Goal: Task Accomplishment & Management: Manage account settings

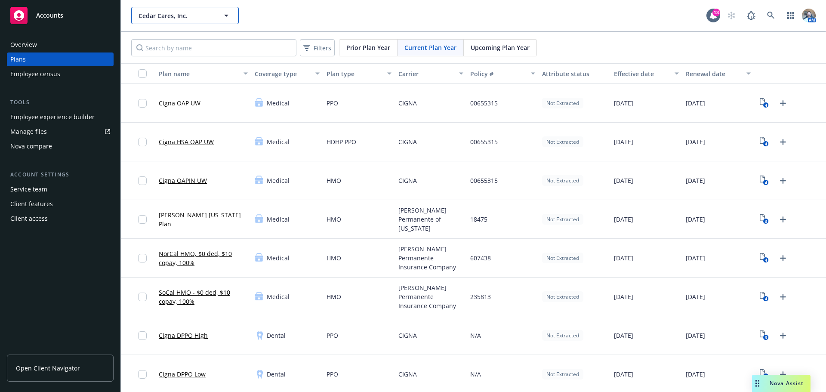
click at [189, 9] on button "Cedar Cares, Inc." at bounding box center [185, 15] width 108 height 17
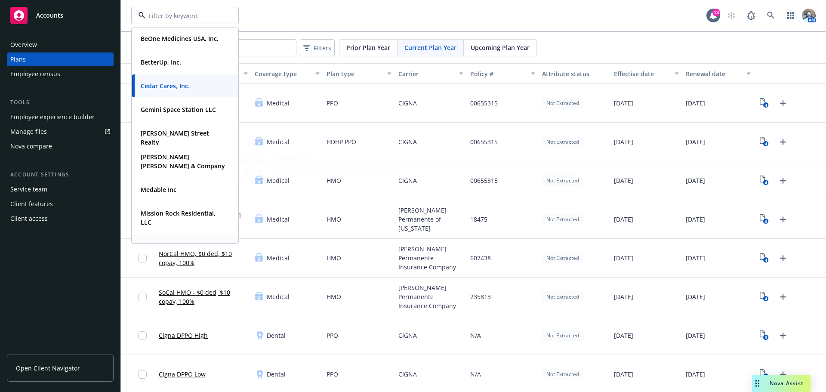
scroll to position [172, 0]
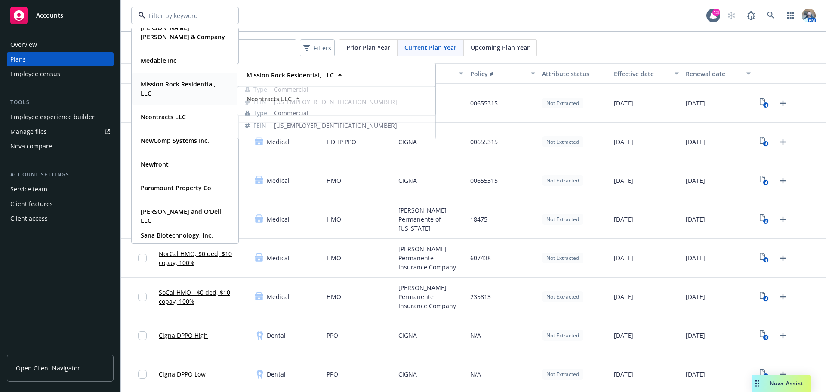
click at [198, 92] on span "Mission Rock Residential, LLC" at bounding box center [184, 89] width 87 height 18
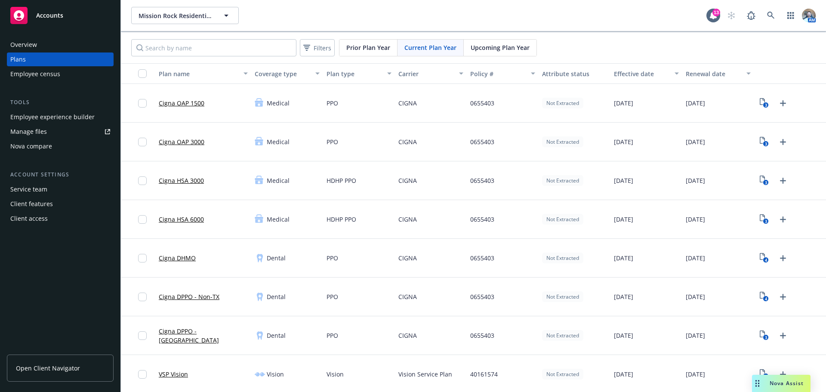
click at [32, 136] on div "Manage files" at bounding box center [28, 132] width 37 height 14
click at [163, 13] on span "Mission Rock Residential, LLC" at bounding box center [176, 15] width 74 height 9
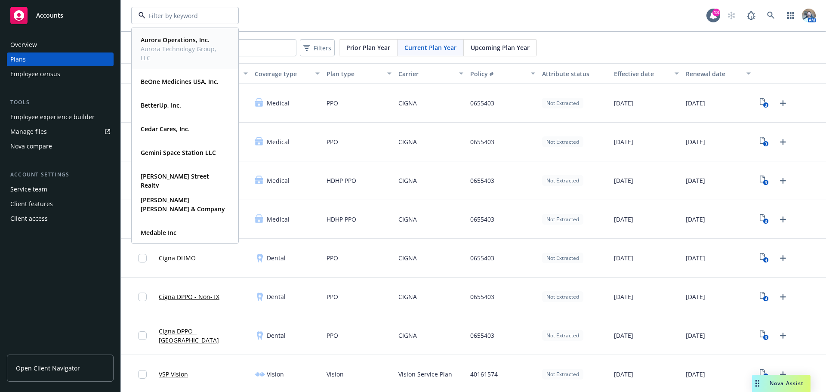
click at [170, 48] on span "Aurora Technology Group, LLC" at bounding box center [184, 53] width 87 height 18
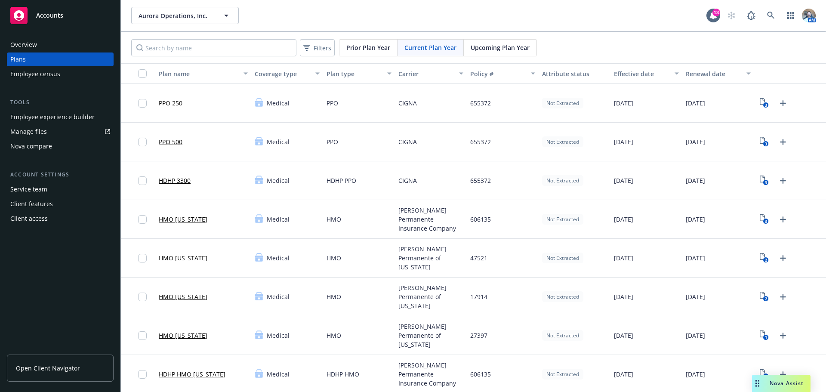
click at [57, 118] on div "Employee experience builder" at bounding box center [52, 117] width 84 height 14
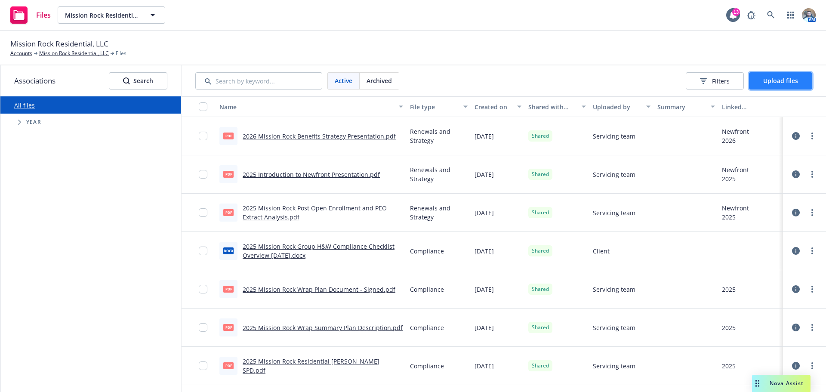
click at [773, 78] on span "Upload files" at bounding box center [781, 81] width 35 height 8
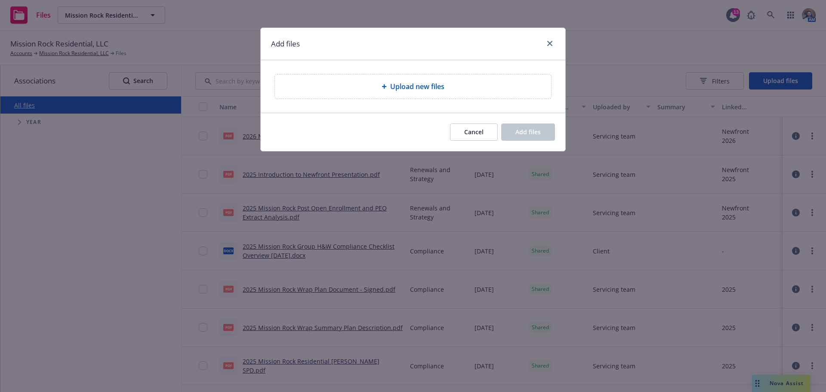
click at [458, 88] on div "Upload new files" at bounding box center [413, 86] width 263 height 10
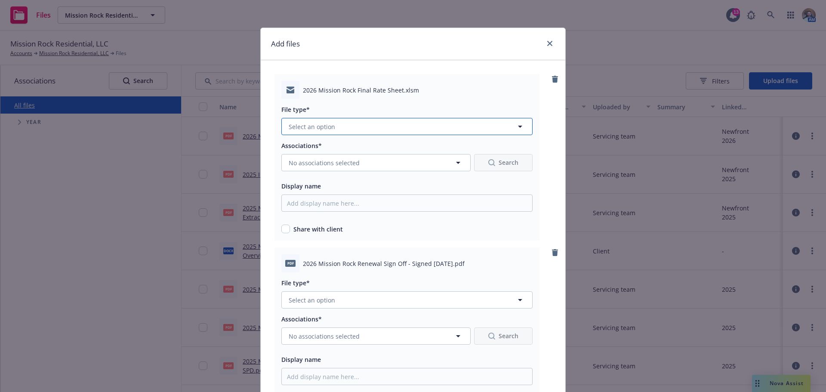
click at [331, 133] on button "Select an option" at bounding box center [406, 126] width 251 height 17
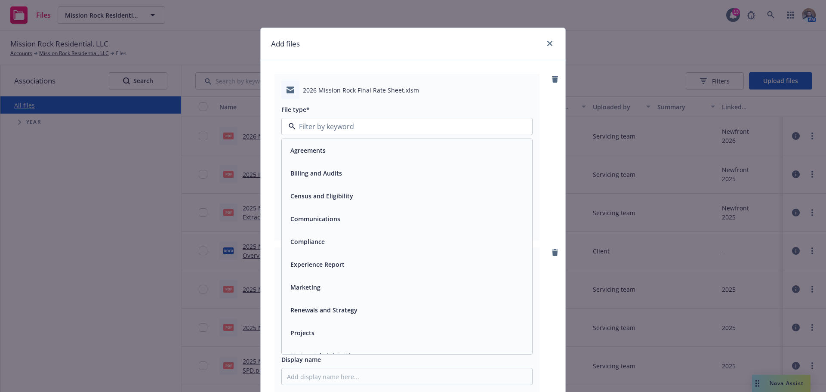
click at [321, 307] on span "Renewals and Strategy" at bounding box center [324, 310] width 67 height 9
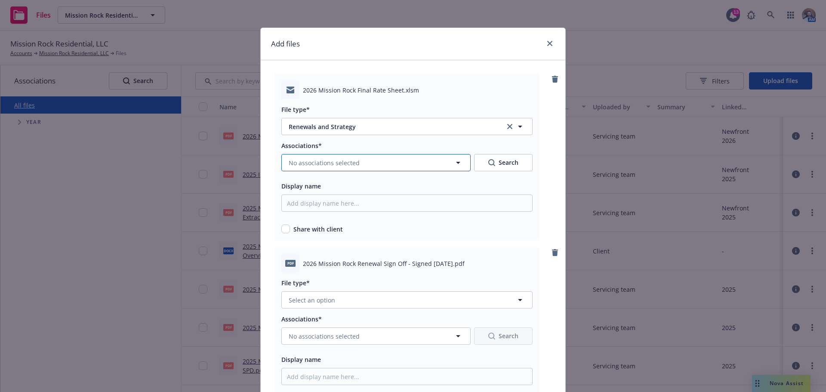
click at [323, 158] on span "No associations selected" at bounding box center [324, 162] width 71 height 9
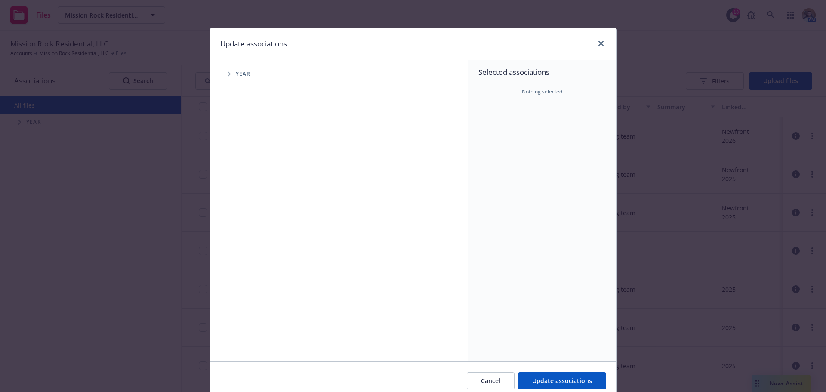
click at [228, 71] on icon "Tree Example" at bounding box center [229, 73] width 3 height 5
click at [251, 213] on input "Tree Example" at bounding box center [251, 211] width 9 height 9
checkbox input "true"
click at [238, 214] on icon "Tree Example" at bounding box center [239, 211] width 3 height 5
click at [247, 233] on span "Tree Example" at bounding box center [251, 230] width 14 height 14
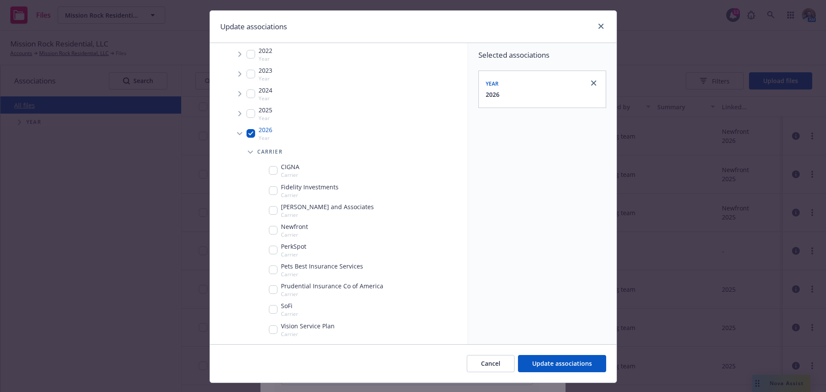
scroll to position [36, 0]
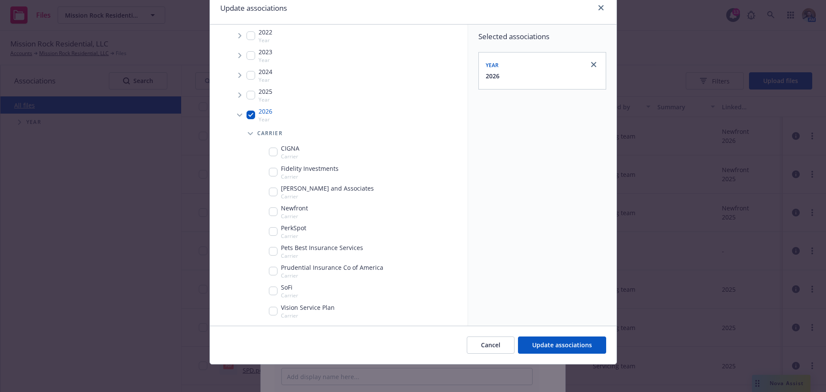
click at [269, 213] on input "Tree Example" at bounding box center [273, 211] width 9 height 9
checkbox input "true"
click at [558, 345] on span "Update associations" at bounding box center [562, 345] width 60 height 8
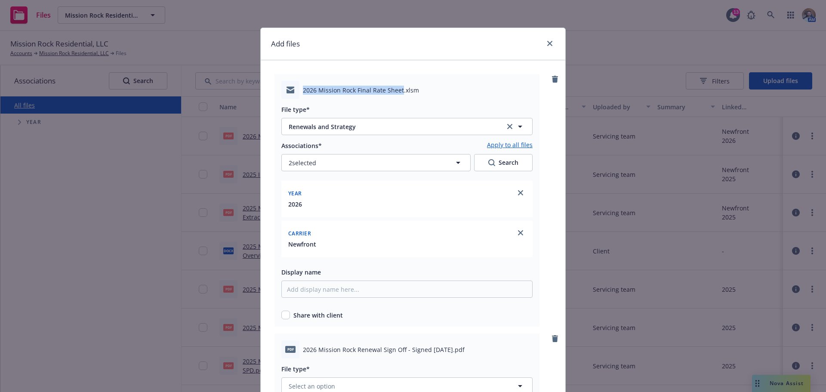
drag, startPoint x: 398, startPoint y: 90, endPoint x: 298, endPoint y: 96, distance: 100.5
click at [298, 96] on div "2026 Mission Rock Final Rate Sheet.xlsm" at bounding box center [406, 90] width 251 height 18
copy span "2026 Mission Rock Final Rate Sheet"
click at [308, 292] on input "Display name" at bounding box center [406, 289] width 251 height 17
paste input "2026 Mission Rock Final Rate Sheet"
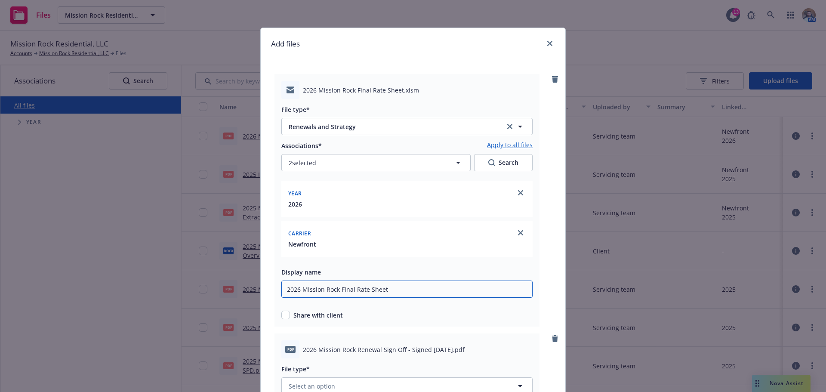
type input "2026 Mission Rock Final Rate Sheet"
click at [281, 312] on input "checkbox" at bounding box center [285, 315] width 9 height 9
checkbox input "true"
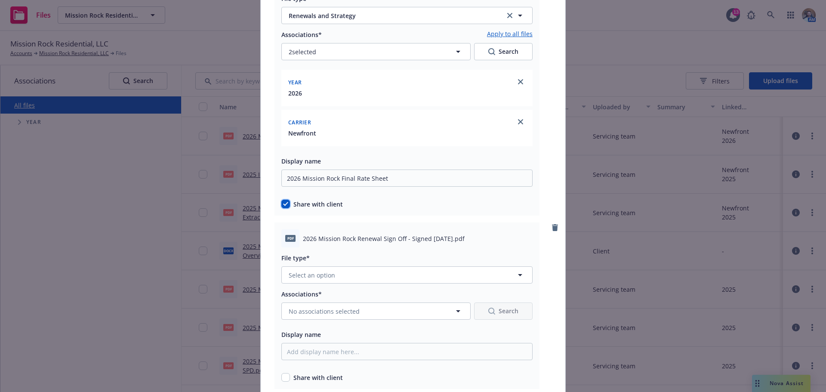
scroll to position [129, 0]
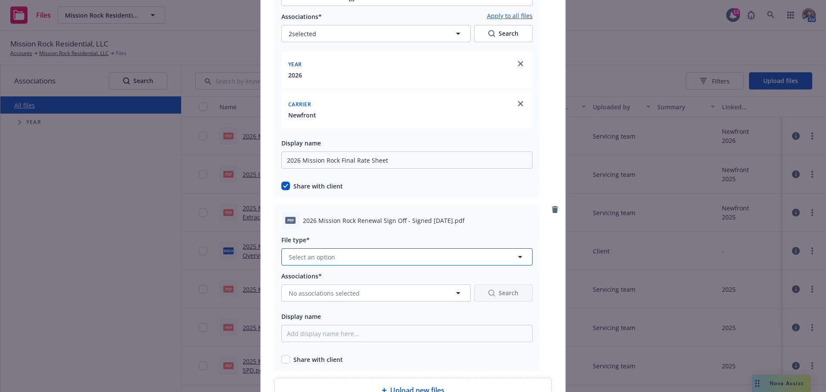
click at [320, 251] on button "Select an option" at bounding box center [406, 256] width 251 height 17
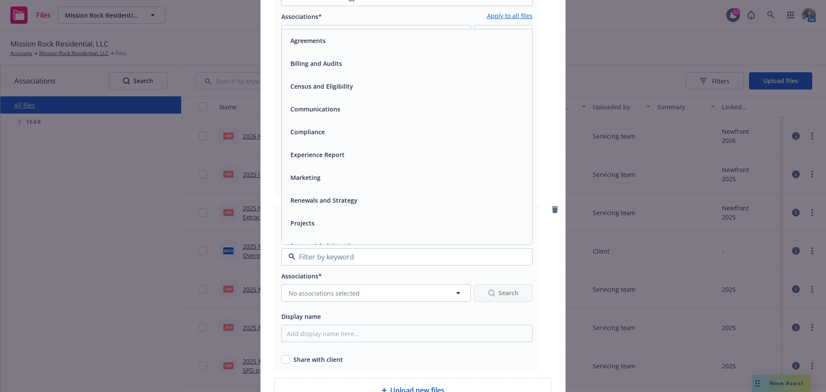
click at [319, 200] on span "Renewals and Strategy" at bounding box center [324, 200] width 67 height 9
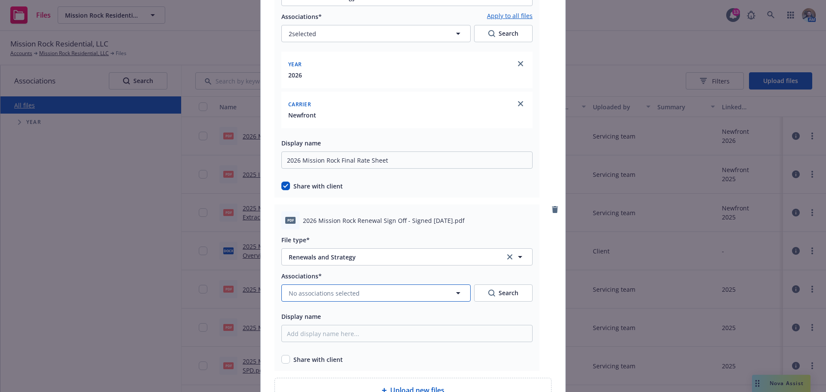
click at [323, 296] on span "No associations selected" at bounding box center [324, 293] width 71 height 9
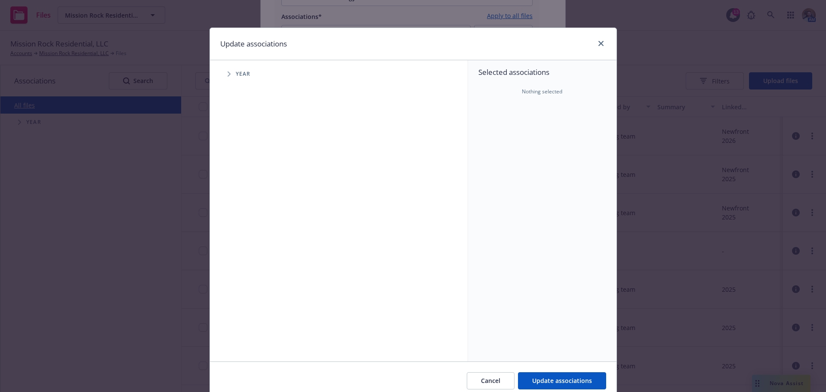
click at [219, 73] on div "Year" at bounding box center [343, 73] width 249 height 17
click at [224, 78] on span "Tree Example" at bounding box center [229, 74] width 14 height 14
click at [248, 214] on input "Tree Example" at bounding box center [251, 211] width 9 height 9
checkbox input "true"
click at [238, 209] on icon "Tree Example" at bounding box center [239, 211] width 3 height 5
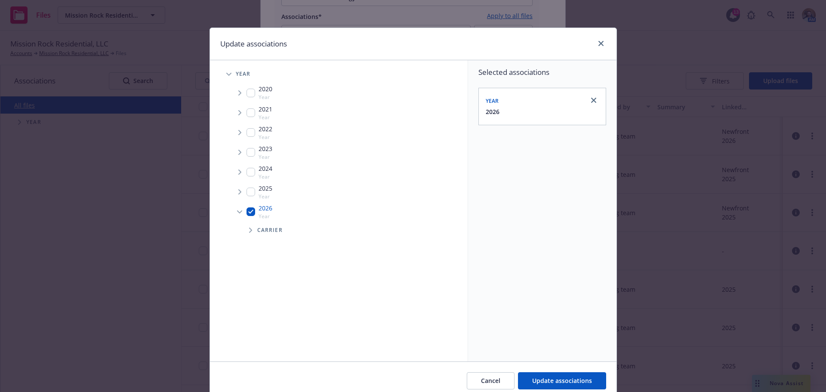
click at [244, 228] on span "Tree Example" at bounding box center [251, 230] width 14 height 14
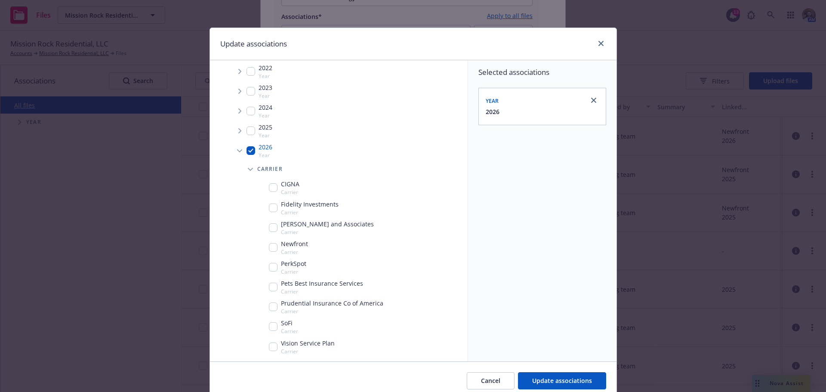
click at [271, 251] on input "Tree Example" at bounding box center [273, 247] width 9 height 9
checkbox input "true"
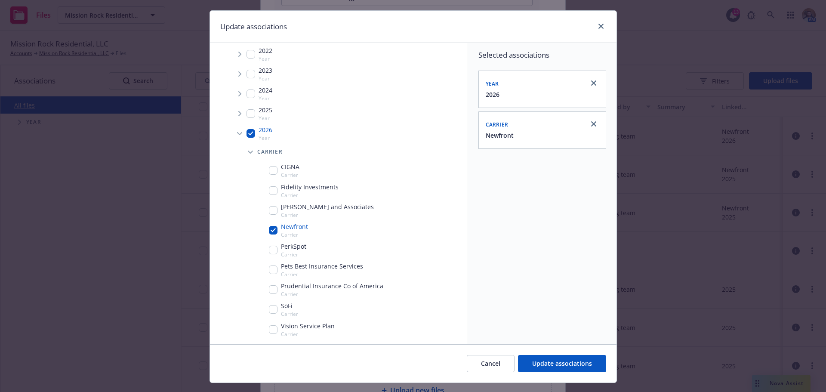
scroll to position [36, 0]
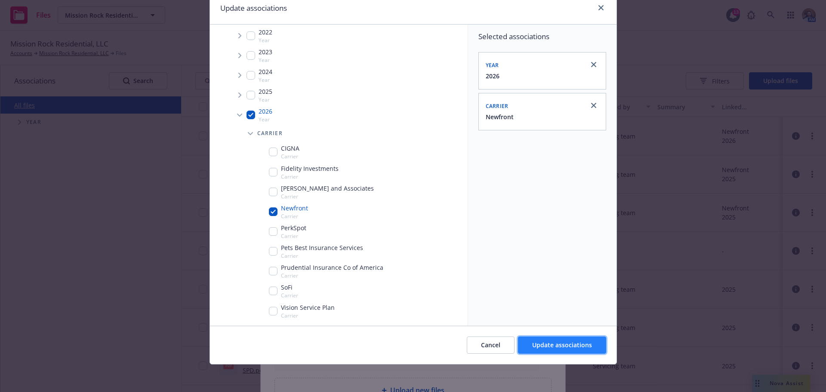
click at [547, 341] on span "Update associations" at bounding box center [562, 345] width 60 height 8
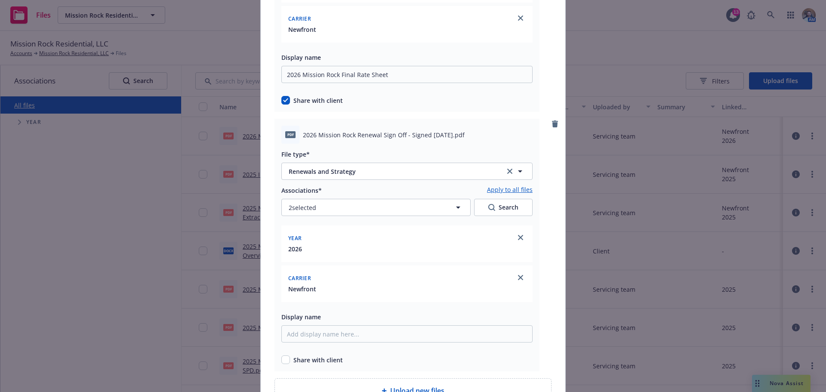
scroll to position [215, 0]
drag, startPoint x: 456, startPoint y: 134, endPoint x: 297, endPoint y: 127, distance: 159.4
click at [297, 127] on div "pdf 2026 Mission Rock Renewal Sign Off - Signed [DATE].pdf" at bounding box center [406, 134] width 251 height 18
copy div "2026 Mission Rock Renewal Sign Off - Signed [DATE]"
click at [327, 334] on input "Display name" at bounding box center [406, 333] width 251 height 17
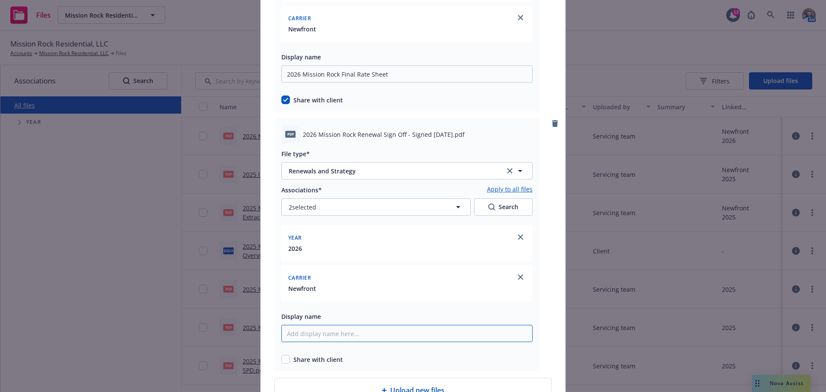
paste input "2026 Mission Rock Renewal Sign Off - Signed [DATE]"
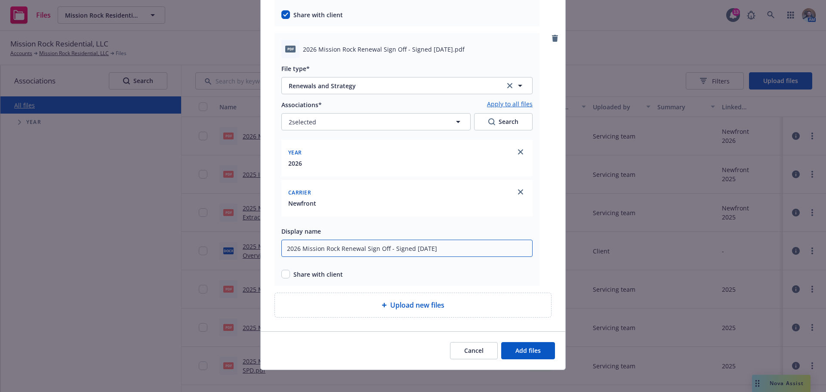
scroll to position [301, 0]
type input "2026 Mission Rock Renewal Sign Off - Signed [DATE]"
click at [286, 273] on input "checkbox" at bounding box center [285, 273] width 9 height 9
checkbox input "true"
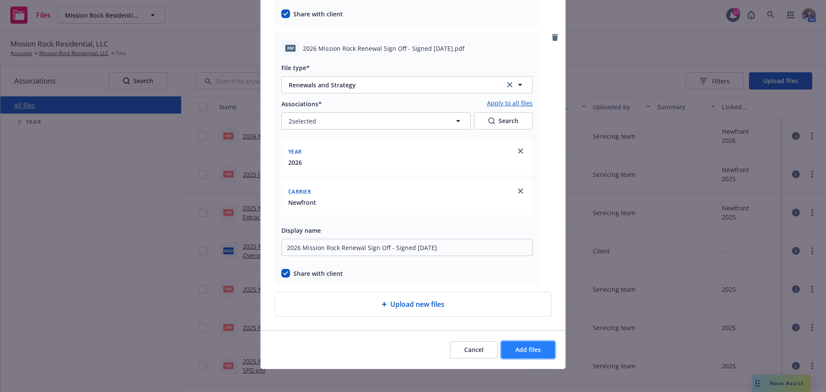
click at [521, 349] on span "Add files" at bounding box center [528, 350] width 25 height 8
